Goal: Complete application form

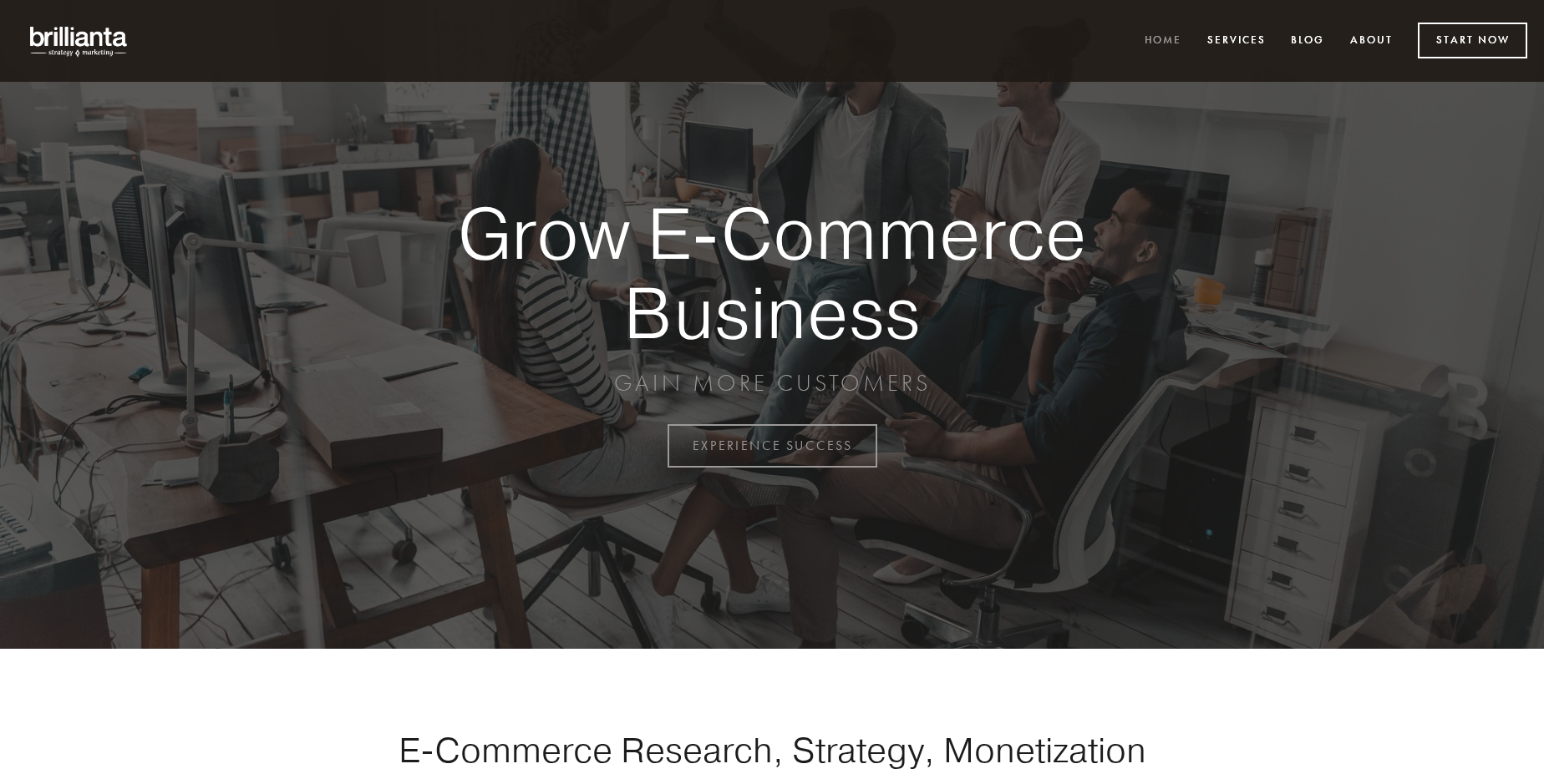
scroll to position [4379, 0]
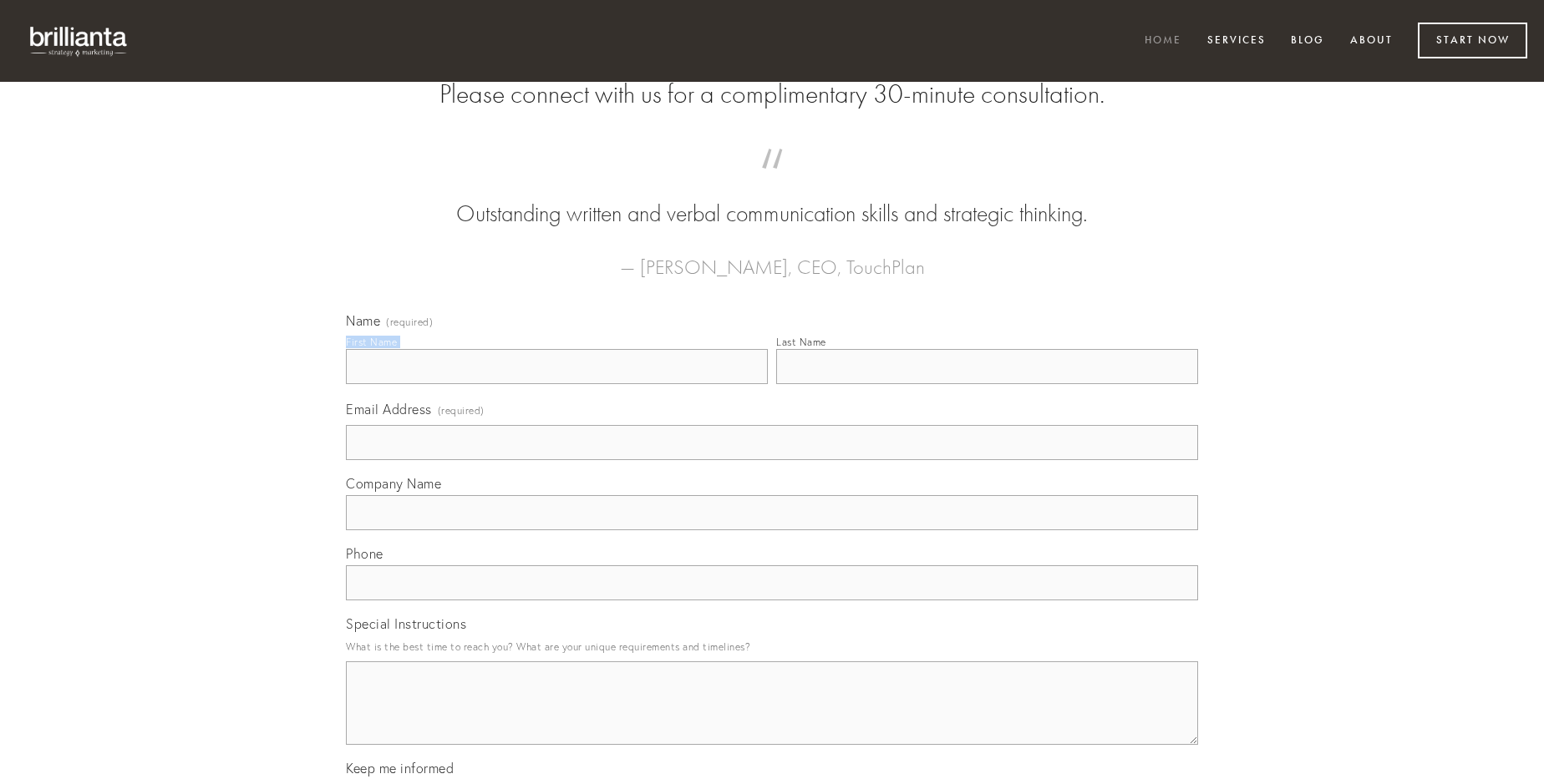
type input "[PERSON_NAME]"
click at [986, 384] on input "Last Name" at bounding box center [987, 367] width 422 height 35
type input "[PERSON_NAME]"
click at [772, 460] on input "Email Address (required)" at bounding box center [772, 442] width 852 height 35
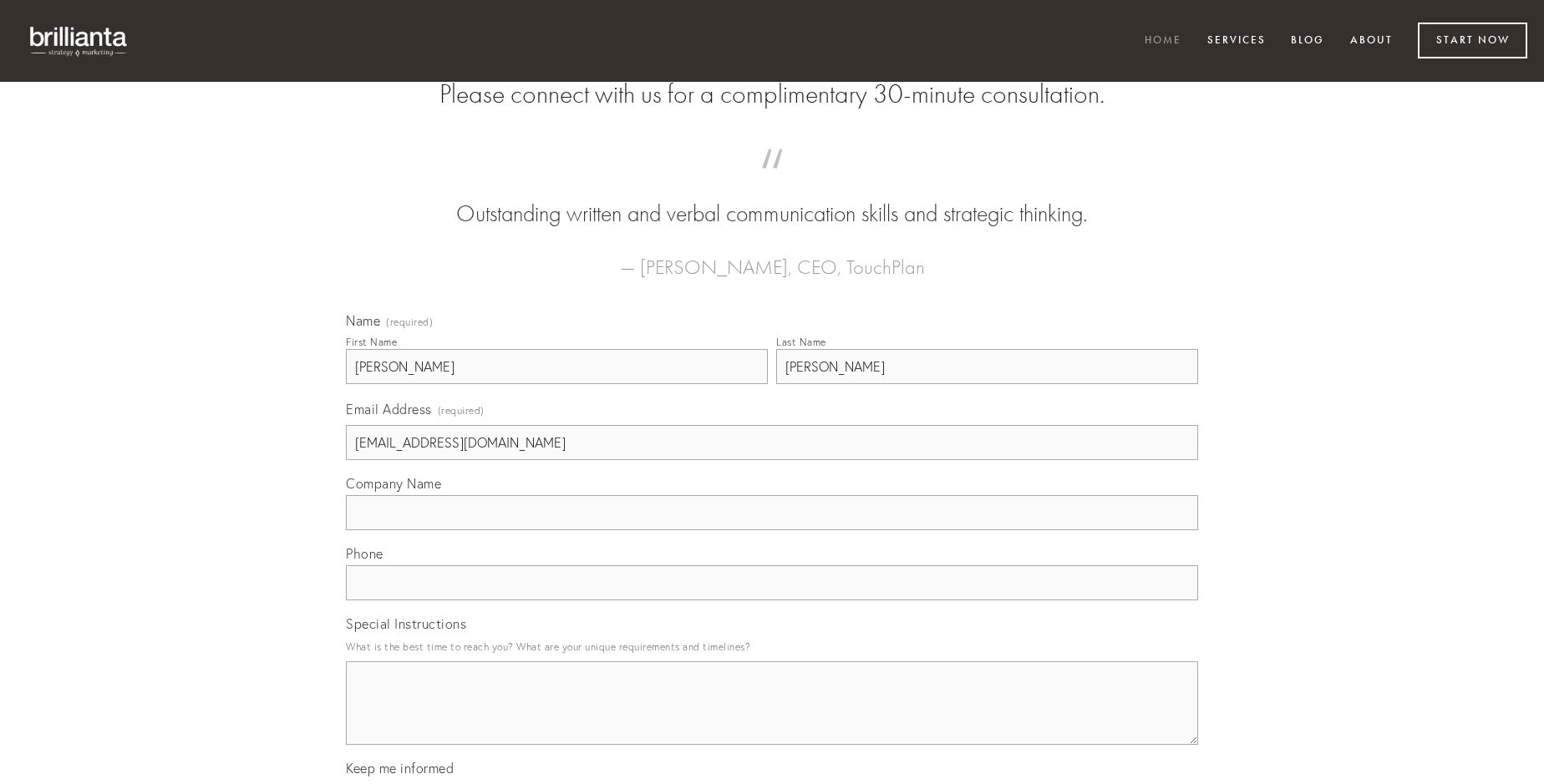
type input "[EMAIL_ADDRESS][DOMAIN_NAME]"
click at [772, 530] on input "Company Name" at bounding box center [772, 512] width 852 height 35
type input "vilitas"
click at [772, 601] on input "text" at bounding box center [772, 583] width 852 height 35
click at [772, 718] on textarea "Special Instructions" at bounding box center [772, 703] width 852 height 83
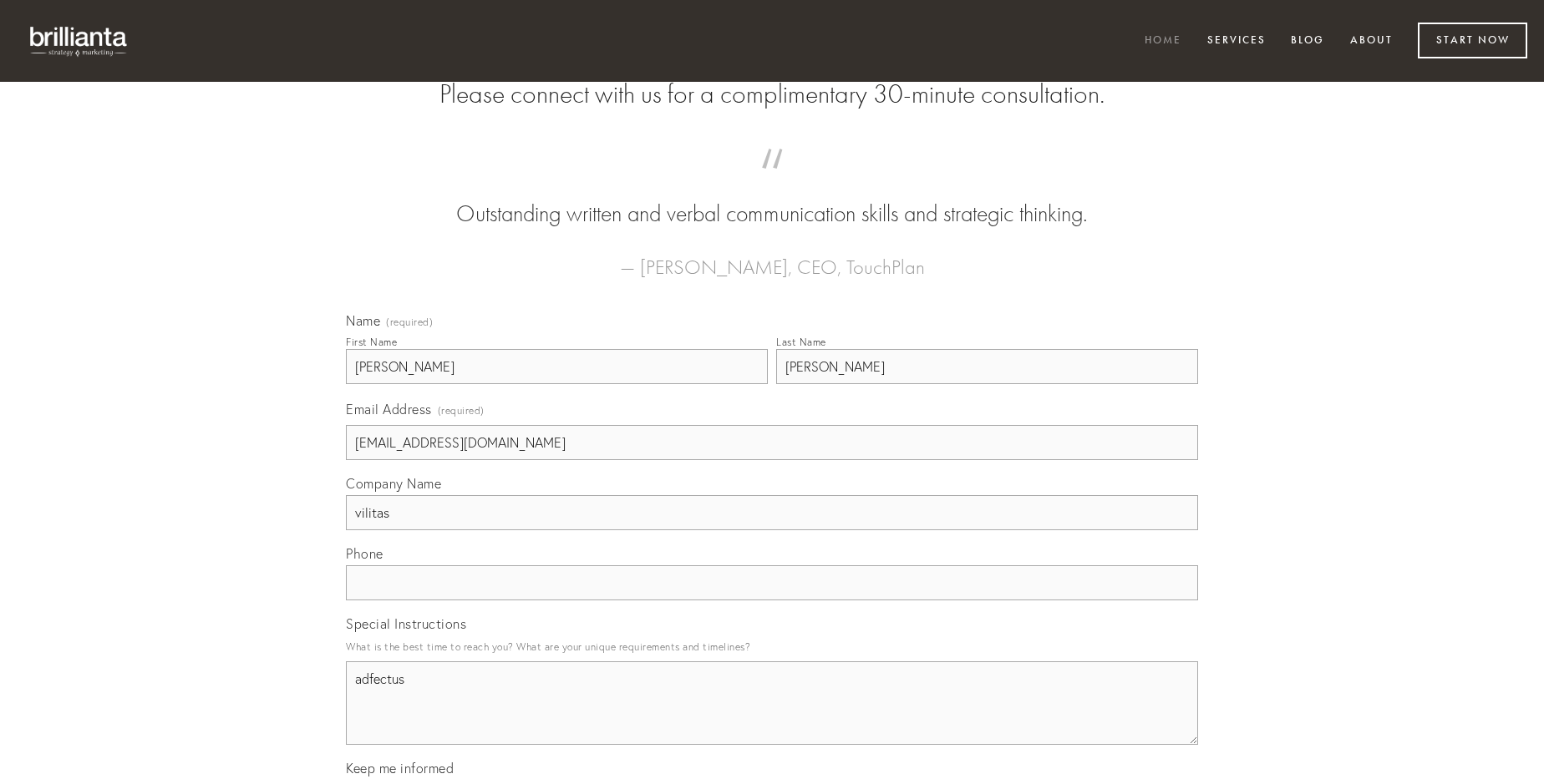
type textarea "adfectus"
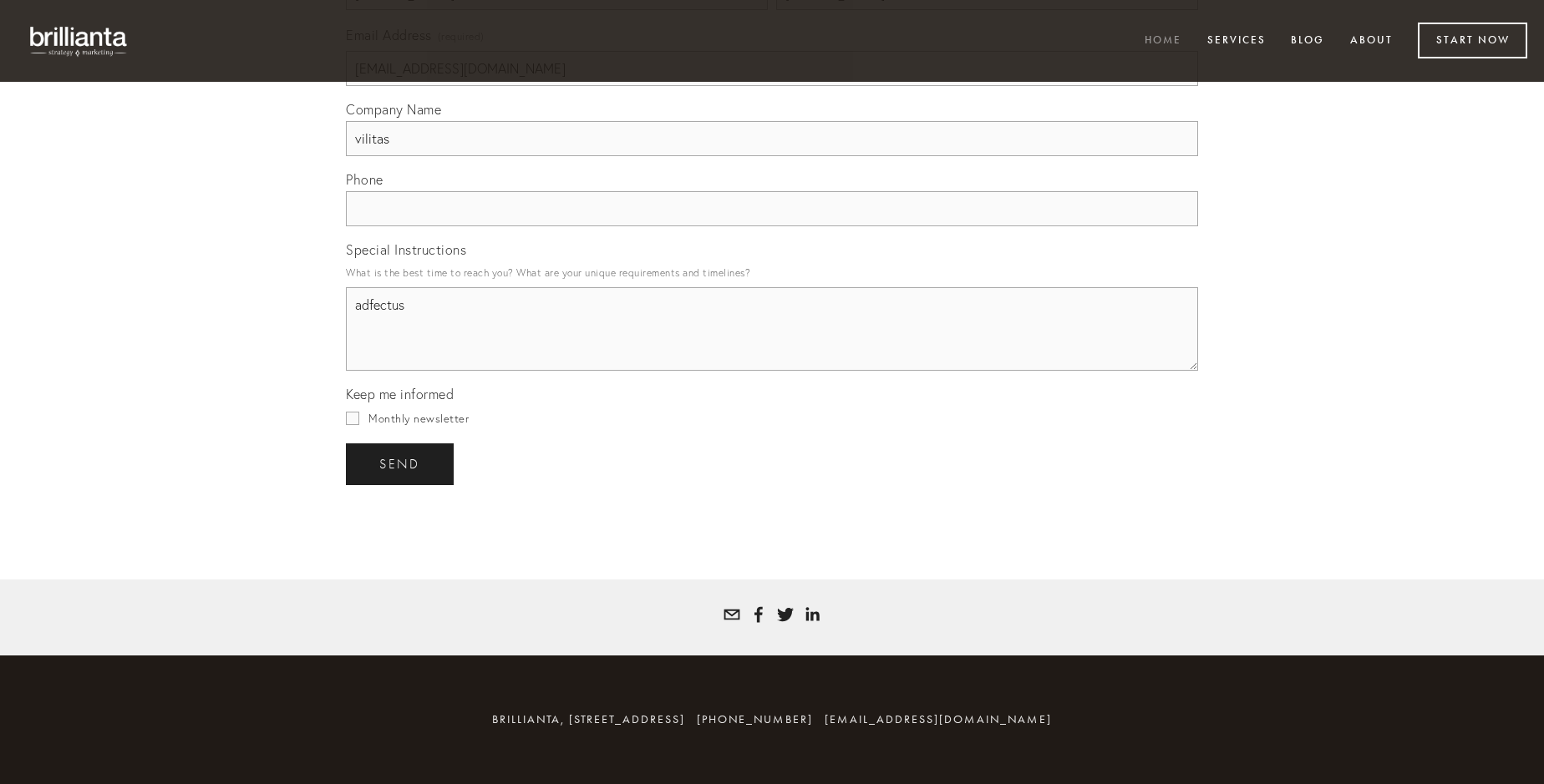
click at [401, 464] on span "send" at bounding box center [400, 464] width 41 height 15
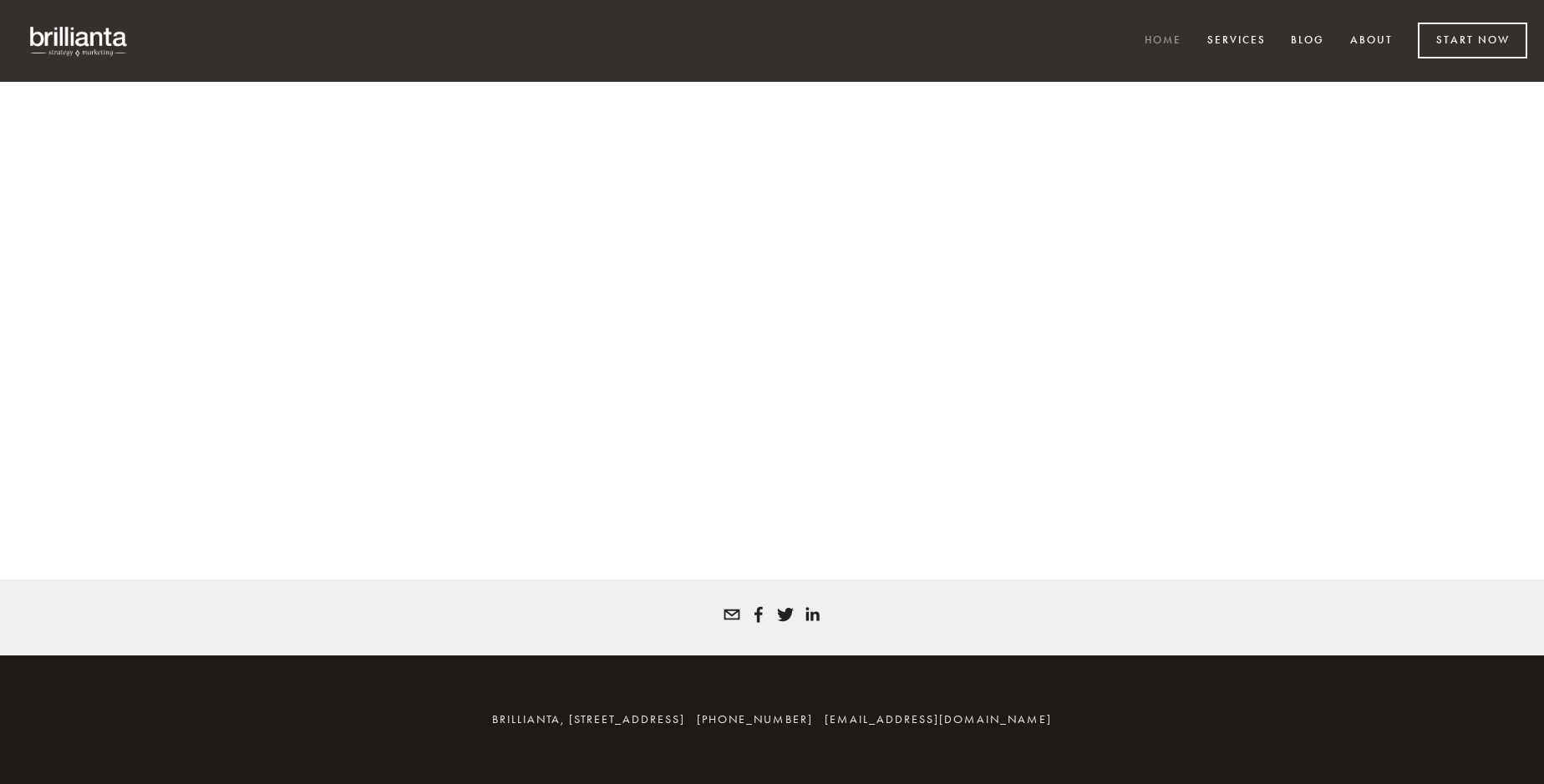
scroll to position [4356, 0]
